Goal: Task Accomplishment & Management: Manage account settings

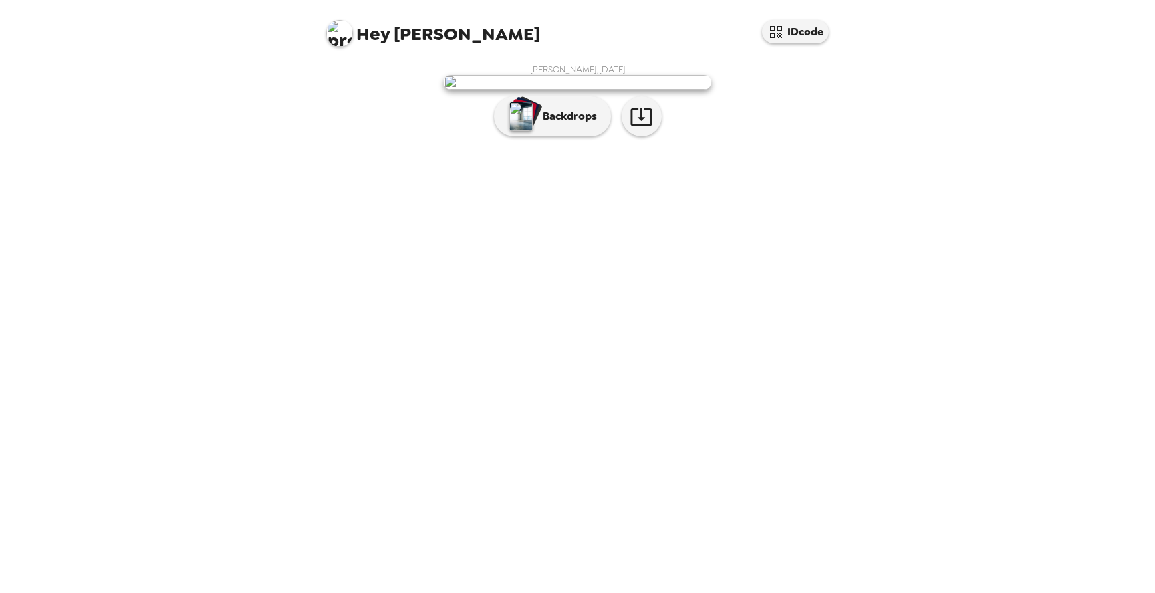
click at [335, 35] on img at bounding box center [339, 33] width 27 height 27
click at [810, 35] on div at bounding box center [577, 296] width 1155 height 593
click at [791, 29] on button "IDcode" at bounding box center [795, 31] width 67 height 23
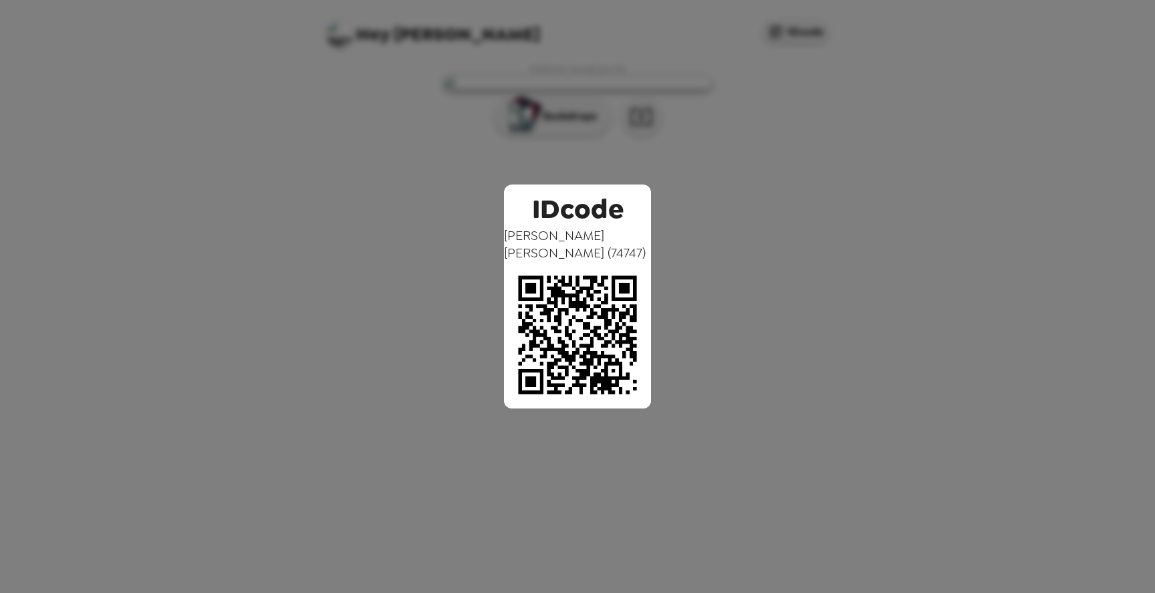
click at [864, 311] on div "IDcode [PERSON_NAME] ( 74747 )" at bounding box center [577, 296] width 1155 height 593
